Goal: Answer question/provide support

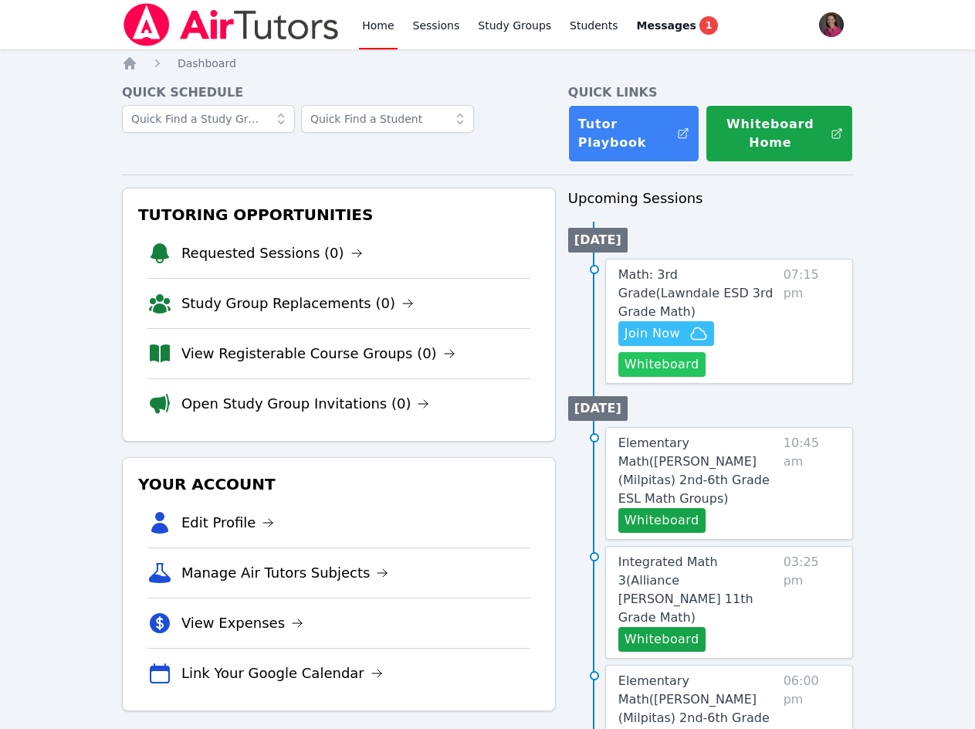
click at [672, 352] on button "Whiteboard" at bounding box center [662, 364] width 87 height 25
click at [666, 324] on span "Join Now" at bounding box center [653, 333] width 56 height 19
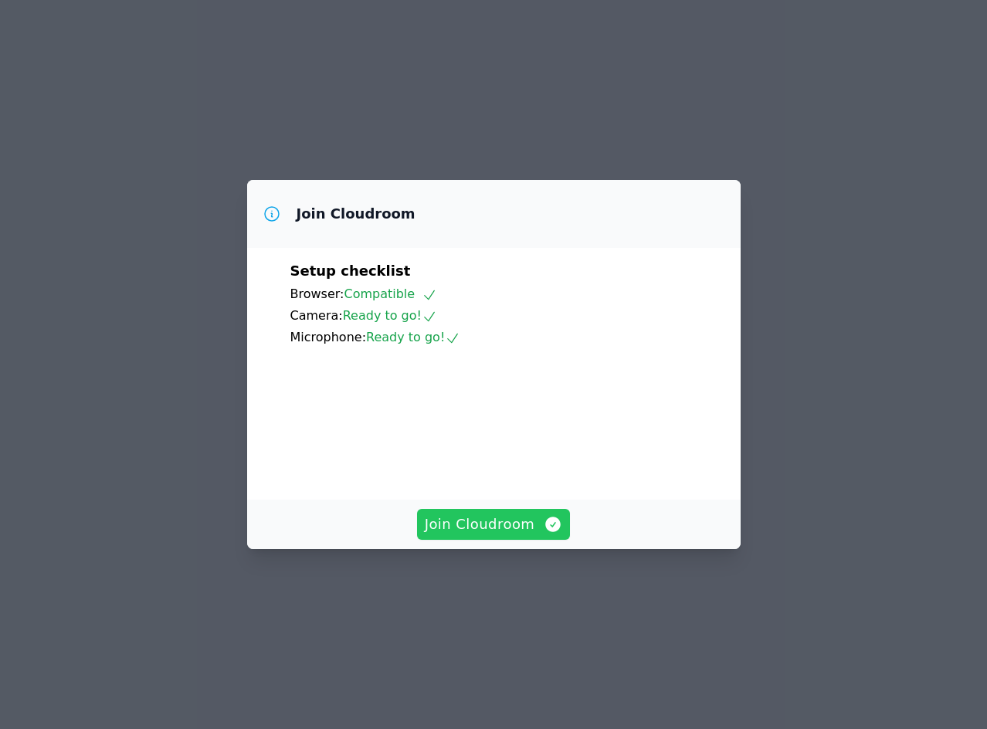
click at [500, 535] on span "Join Cloudroom" at bounding box center [494, 525] width 138 height 22
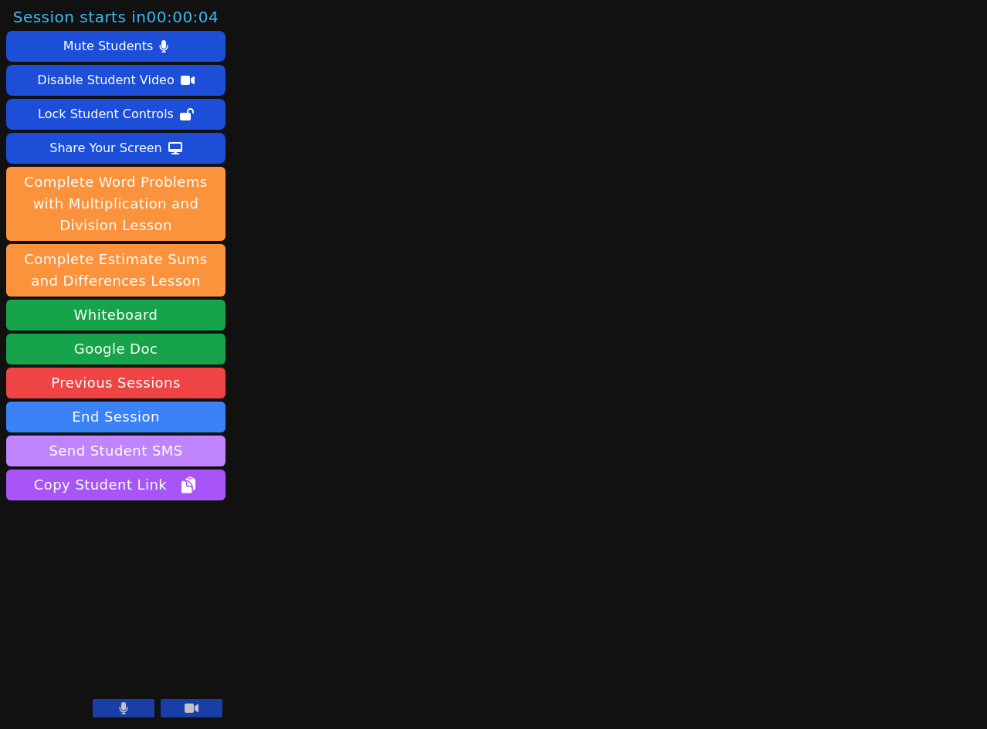
click at [85, 448] on button "Send Student SMS" at bounding box center [115, 451] width 219 height 31
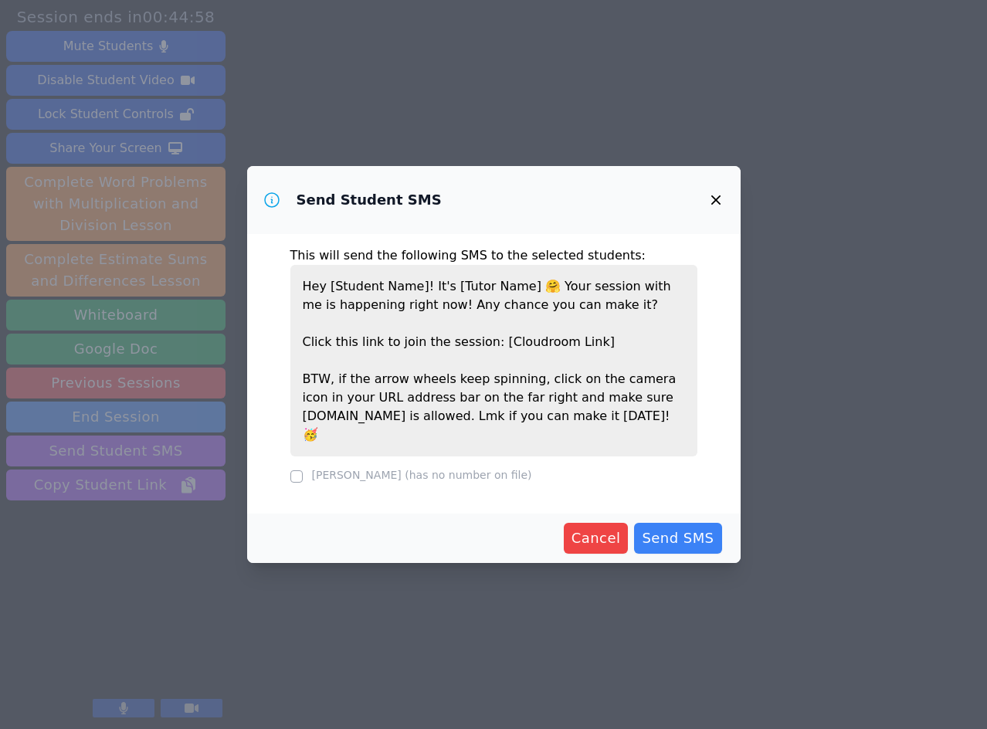
click at [364, 470] on label "Jesus Gonzalez (has no number on file)" at bounding box center [422, 475] width 220 height 12
click at [604, 529] on span "Cancel" at bounding box center [595, 538] width 49 height 22
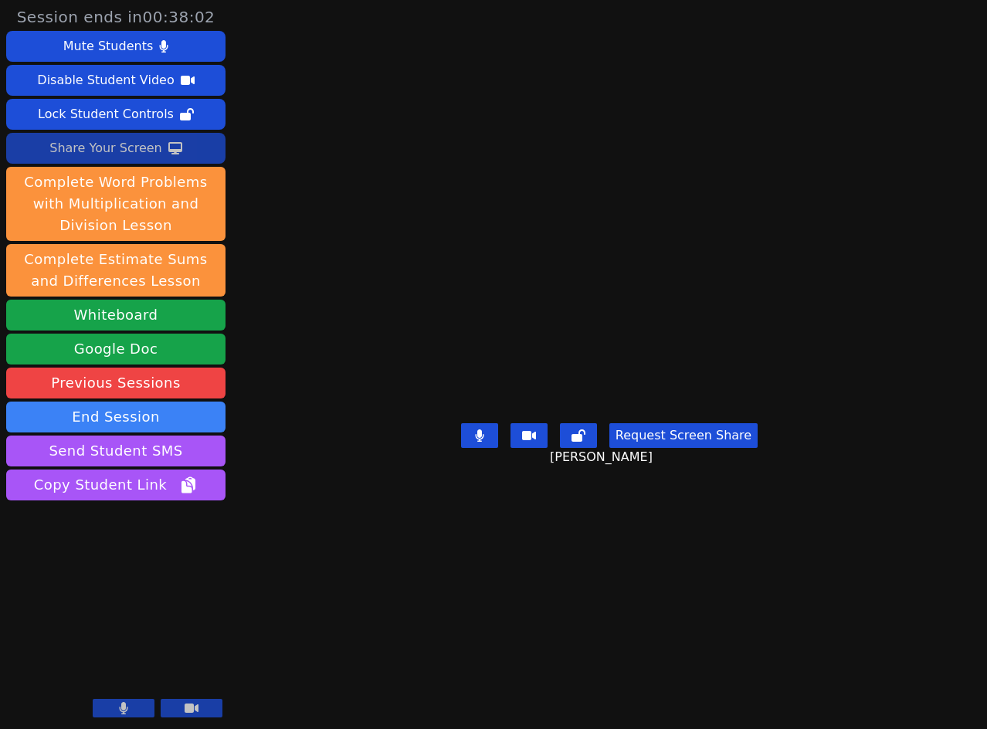
click at [114, 145] on div "Share Your Screen" at bounding box center [105, 148] width 113 height 25
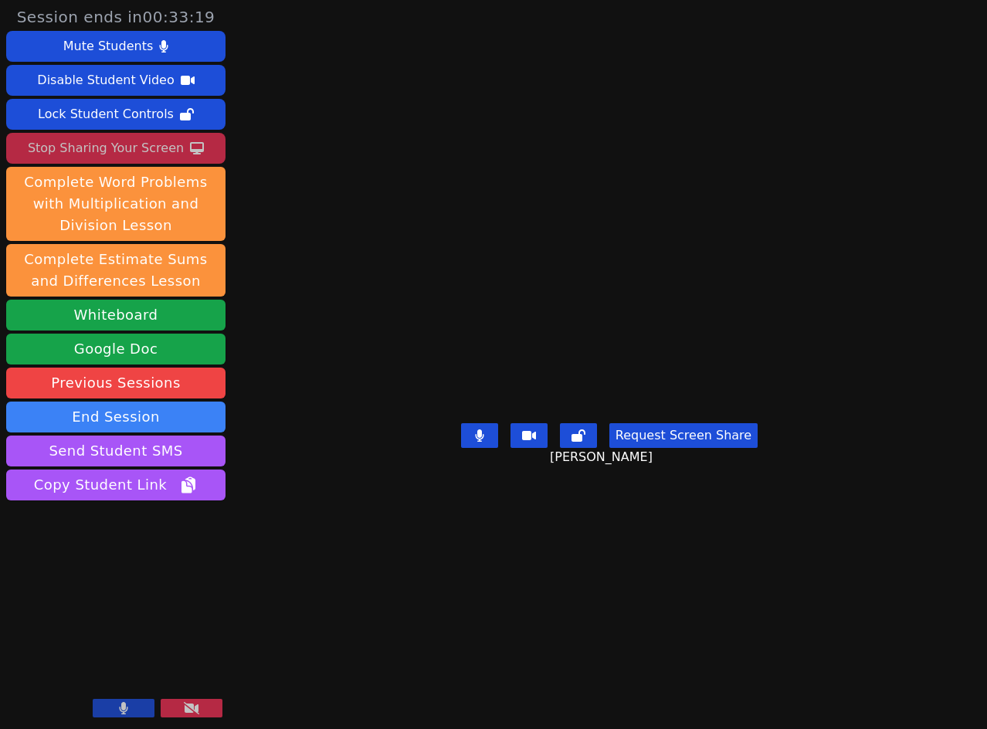
click at [152, 155] on div "Stop Sharing Your Screen" at bounding box center [106, 148] width 156 height 25
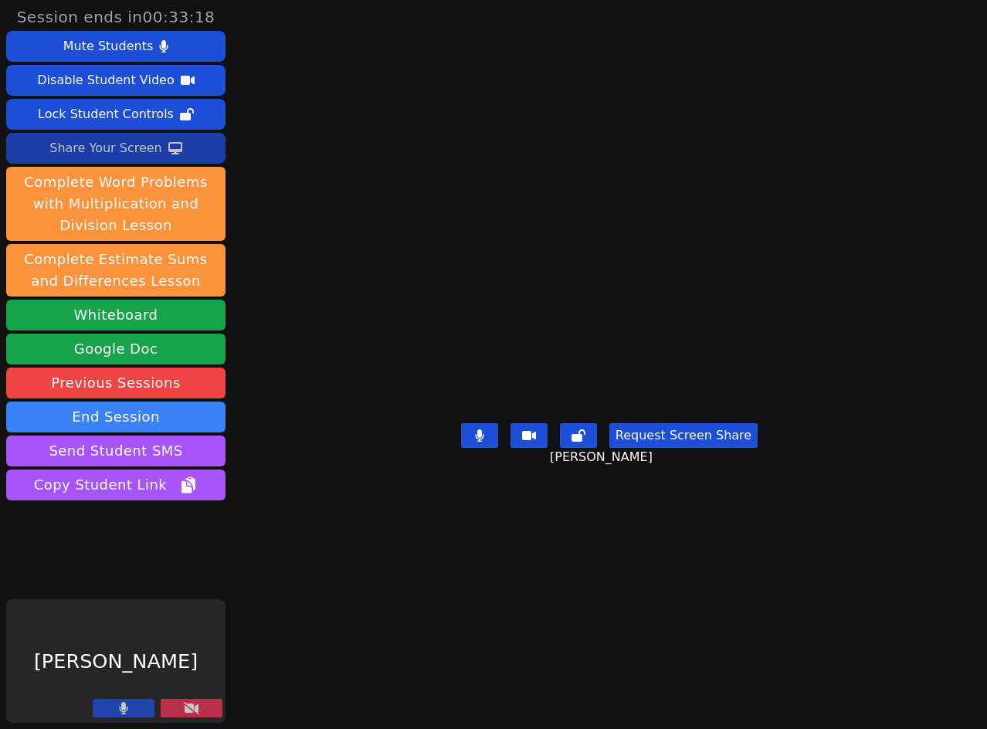
click at [152, 155] on div "Share Your Screen" at bounding box center [105, 148] width 113 height 25
click at [426, 670] on main "Jesus Gonzalez Request Screen Share Jesus Gonzalez" at bounding box center [609, 364] width 449 height 729
click at [206, 715] on button at bounding box center [192, 708] width 62 height 19
click at [205, 700] on button at bounding box center [192, 708] width 62 height 19
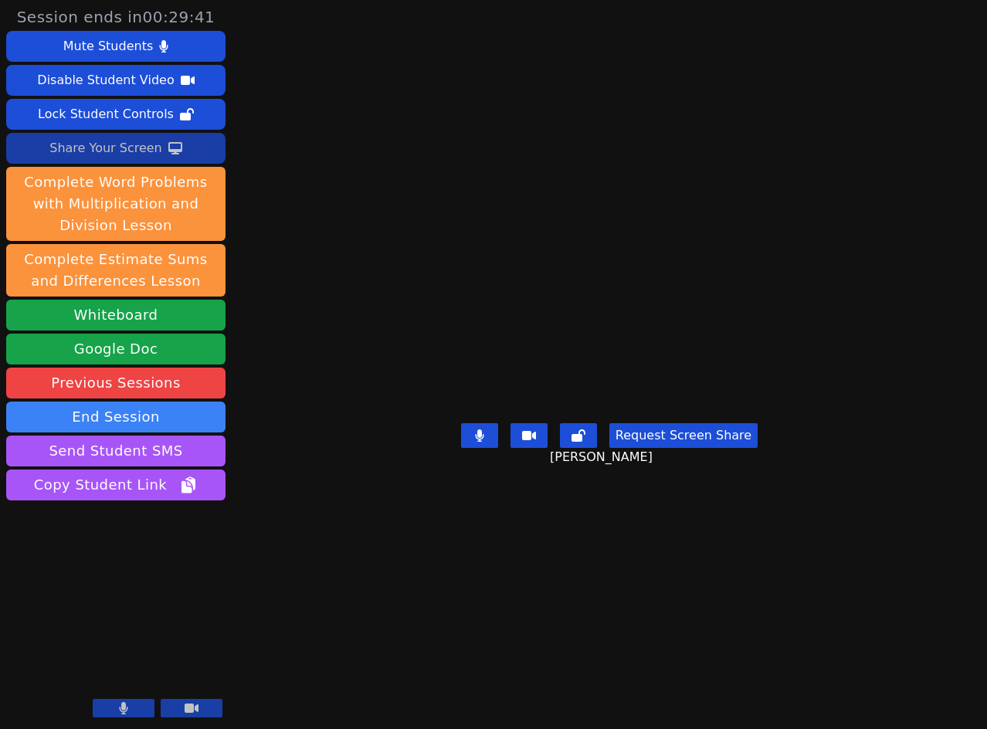
click at [147, 154] on div "Share Your Screen" at bounding box center [105, 148] width 113 height 25
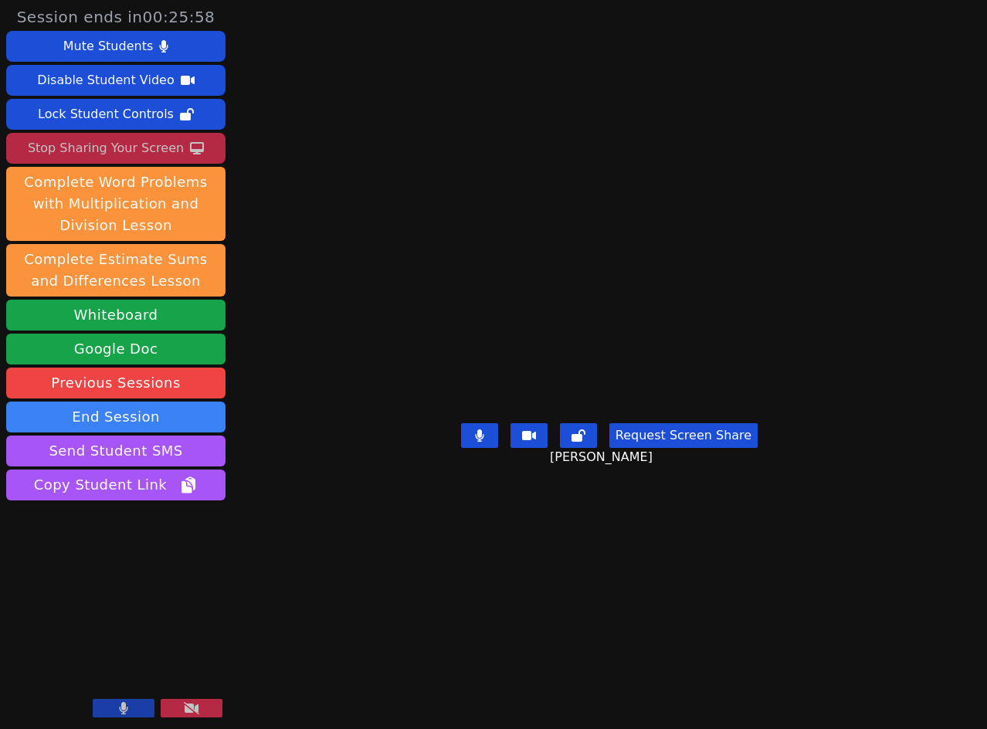
click at [114, 144] on div "Stop Sharing Your Screen" at bounding box center [106, 148] width 156 height 25
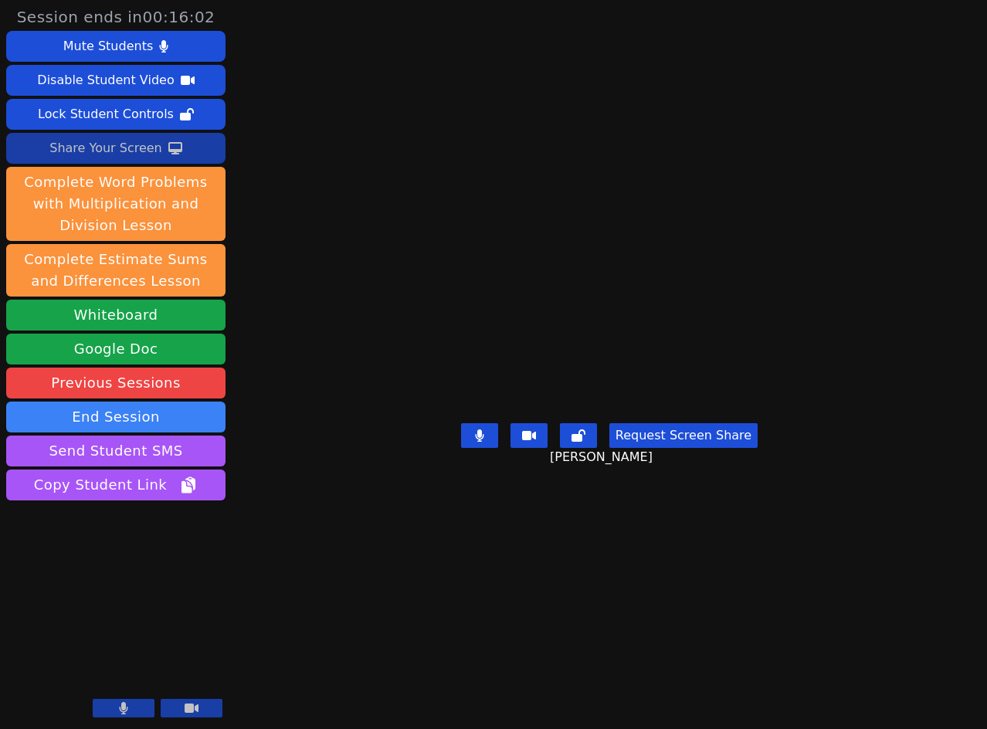
click at [82, 150] on div "Share Your Screen" at bounding box center [105, 148] width 113 height 25
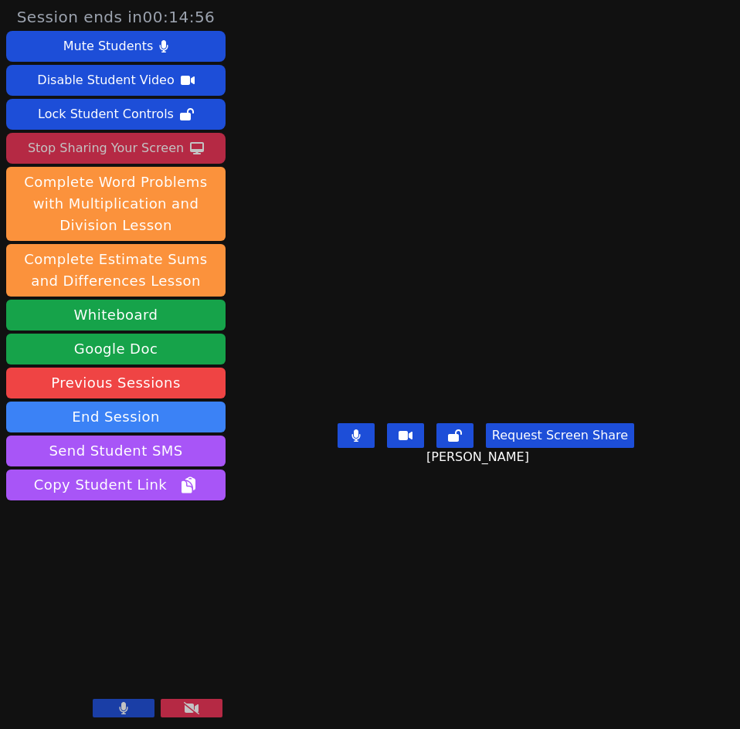
click at [204, 710] on button at bounding box center [192, 708] width 62 height 19
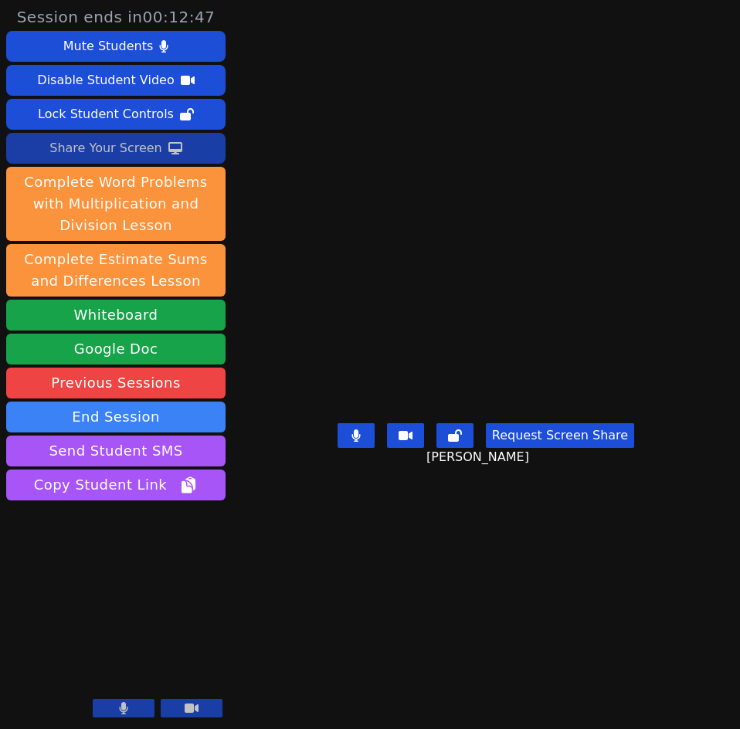
click at [138, 150] on div "Share Your Screen" at bounding box center [105, 148] width 113 height 25
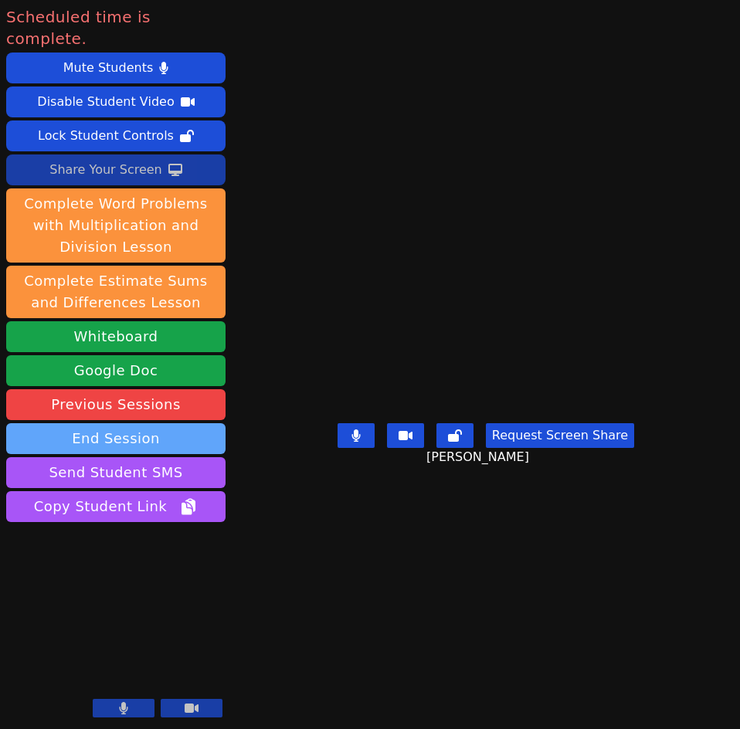
click at [195, 423] on button "End Session" at bounding box center [115, 438] width 219 height 31
